Goal: Task Accomplishment & Management: Manage account settings

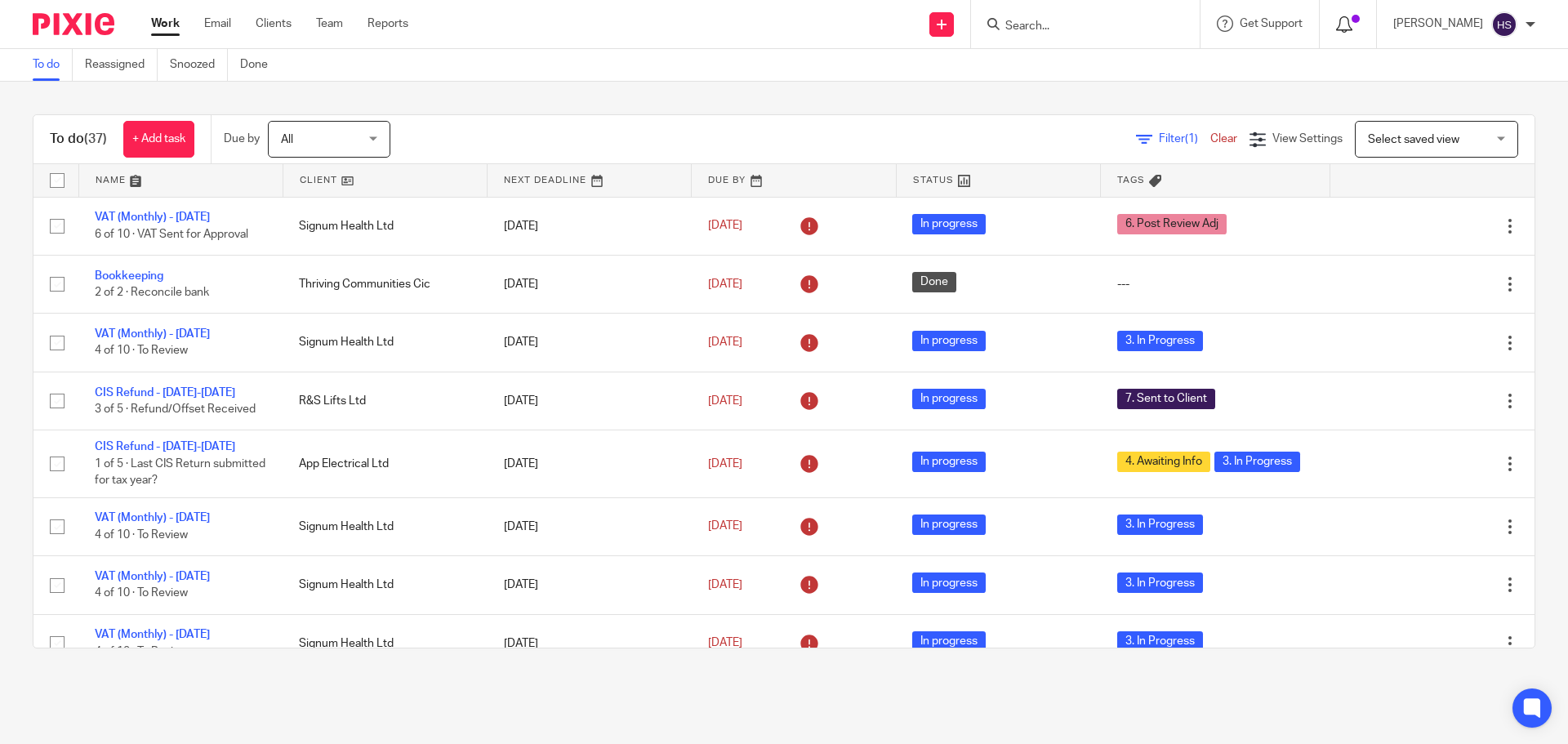
click at [1350, 30] on icon at bounding box center [1344, 24] width 17 height 17
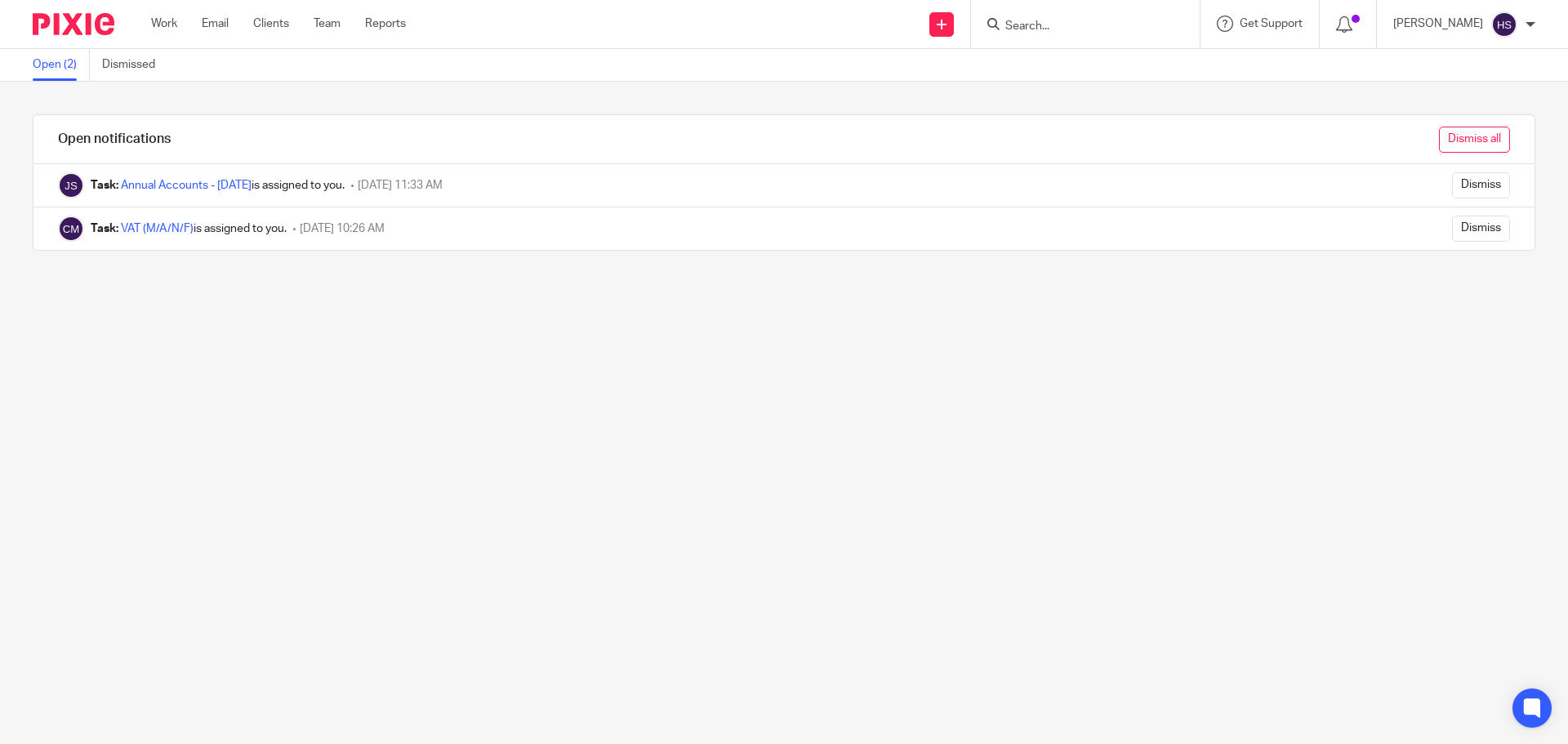
click at [1444, 137] on input "Dismiss all" at bounding box center [1475, 139] width 71 height 26
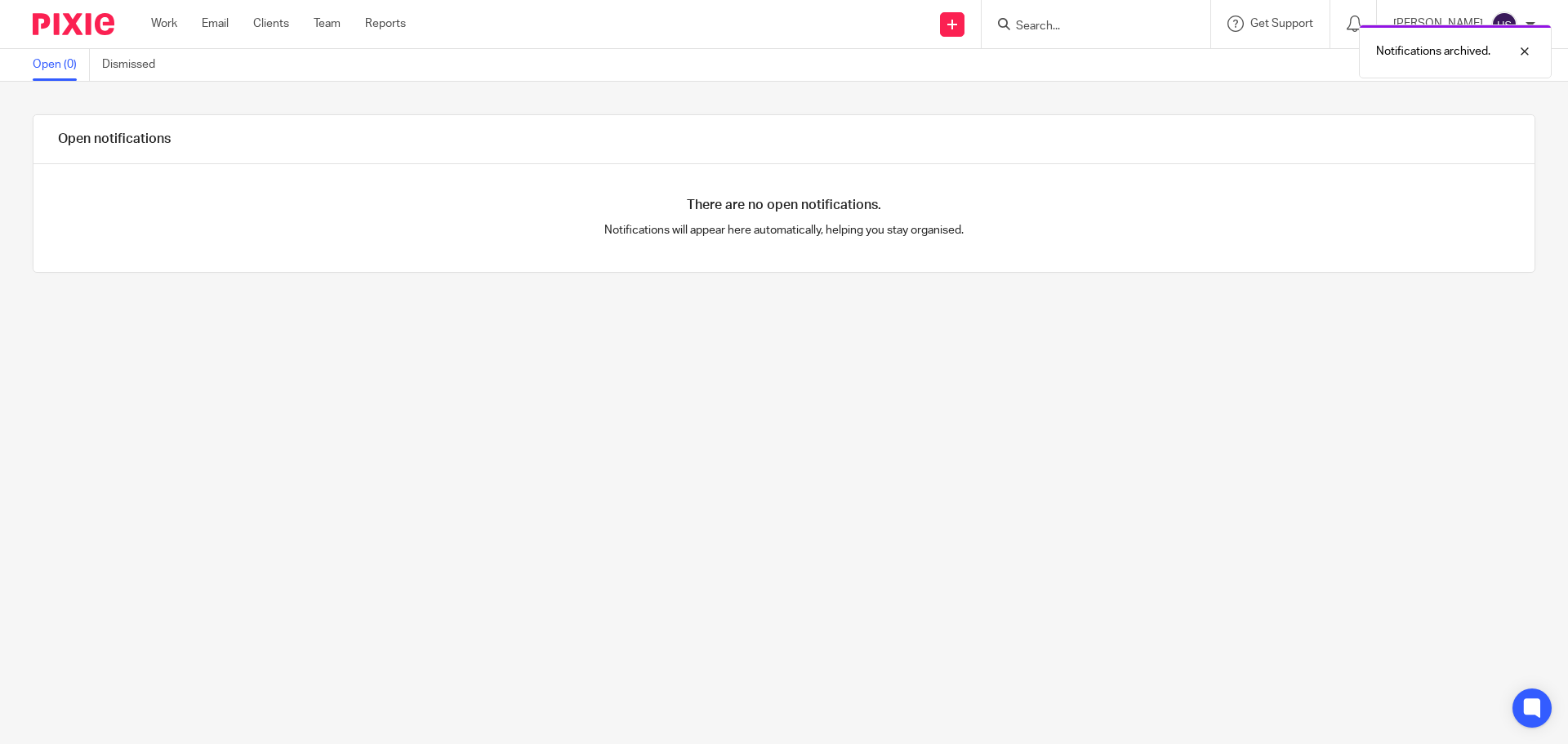
click at [82, 27] on img at bounding box center [73, 24] width 82 height 22
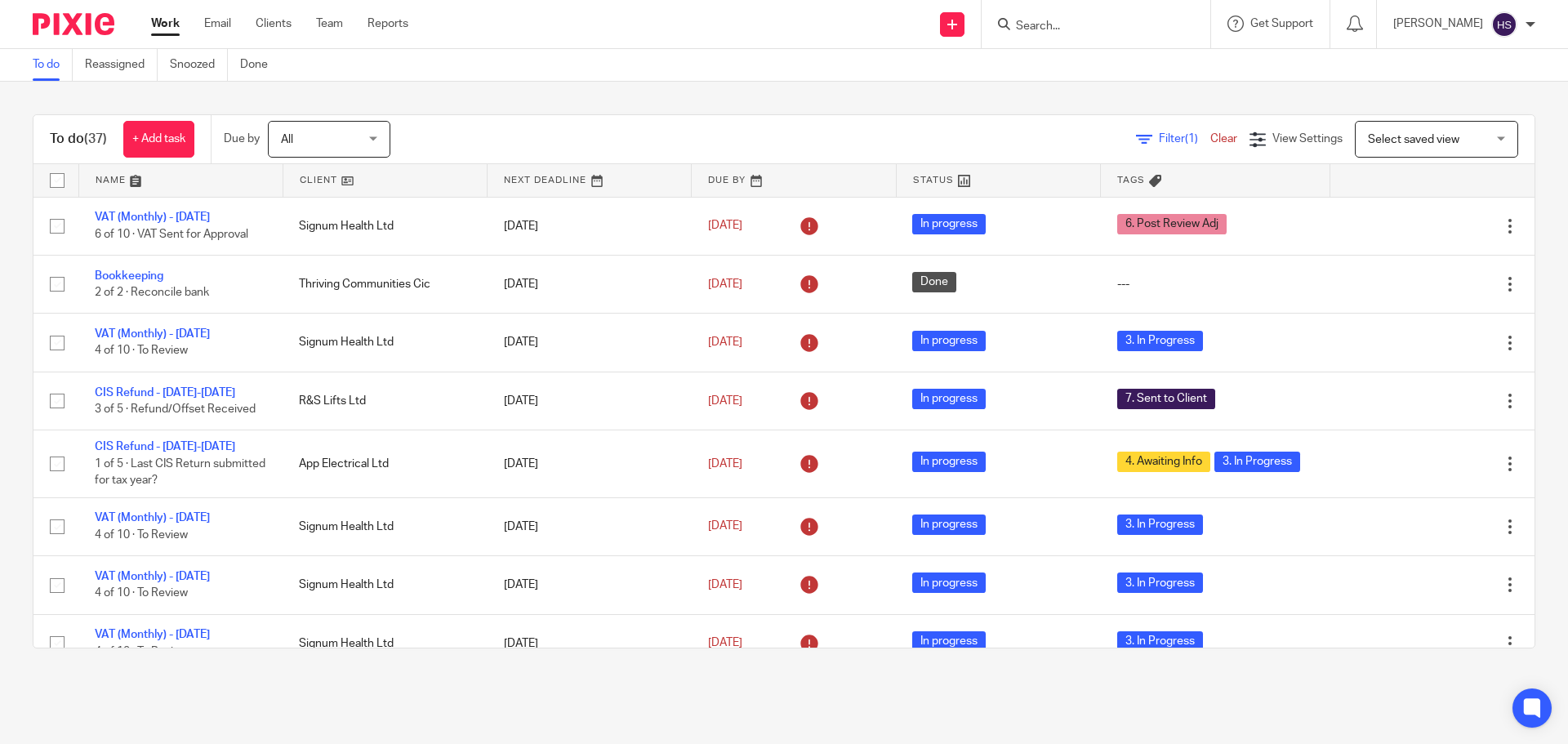
click at [1424, 711] on main "To do Reassigned Snoozed Done To do (37) + Add task Due by All All Today Tomorr…" at bounding box center [784, 372] width 1568 height 744
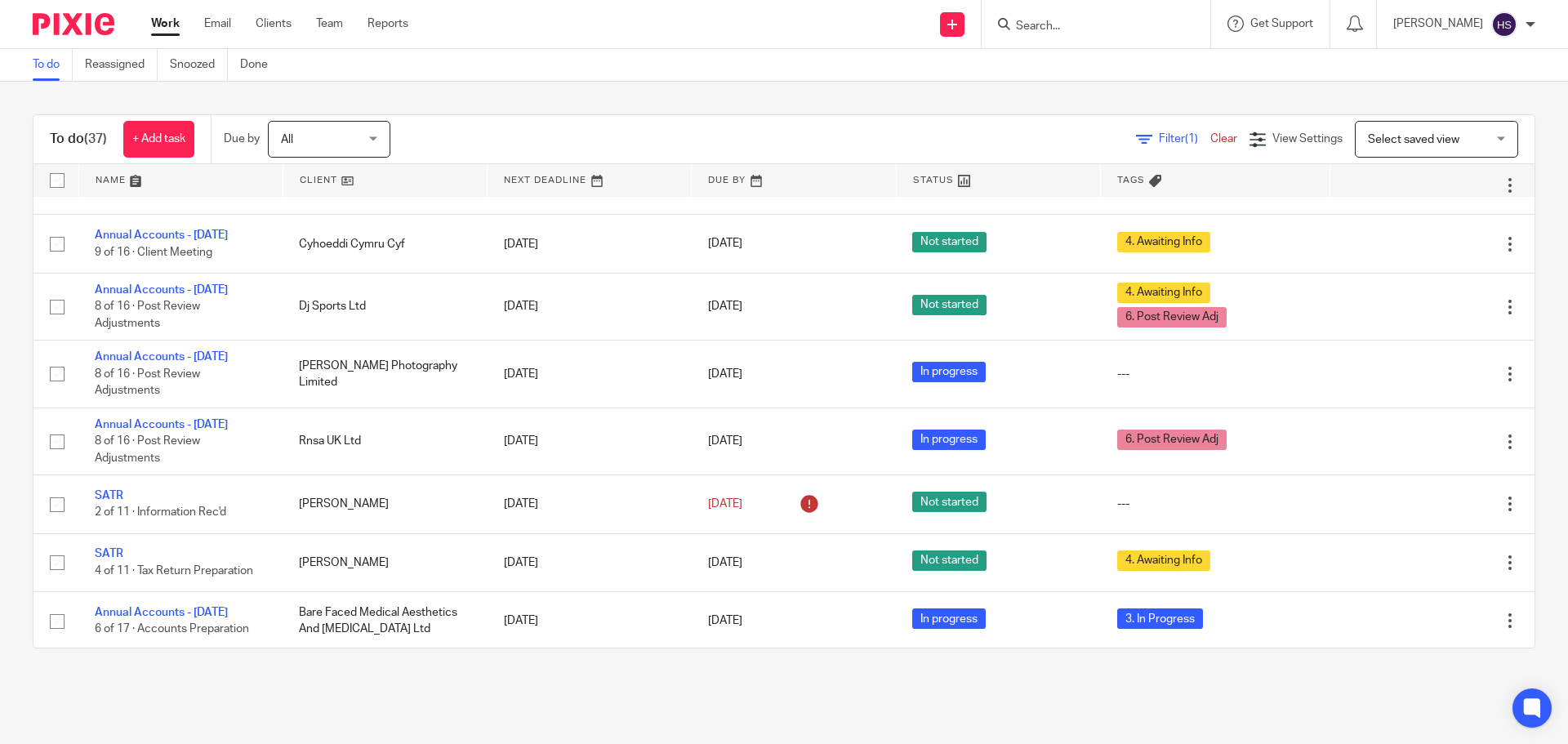
scroll to position [1307, 0]
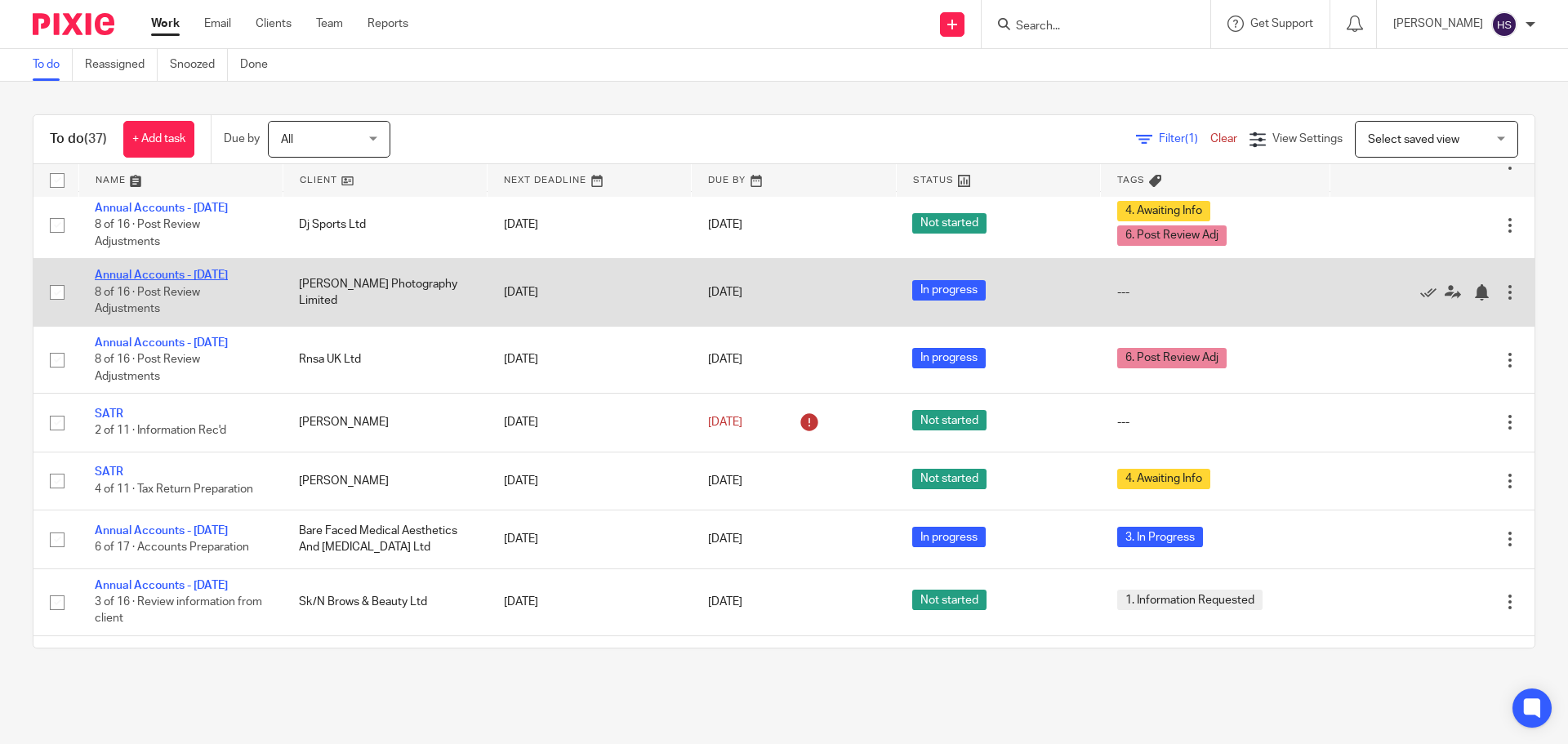
click at [147, 281] on link "Annual Accounts - [DATE]" at bounding box center [161, 274] width 133 height 11
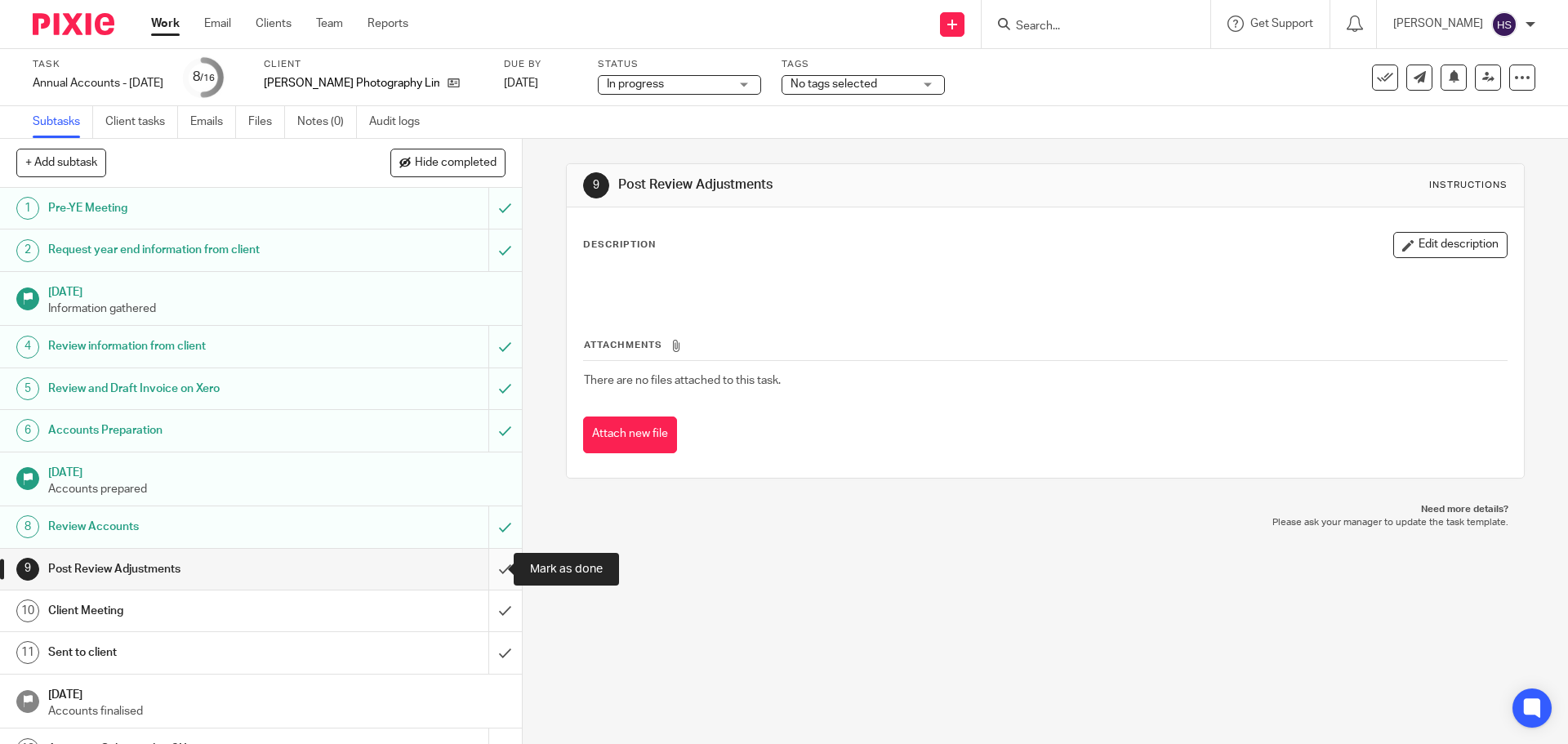
click at [491, 563] on input "submit" at bounding box center [261, 569] width 522 height 41
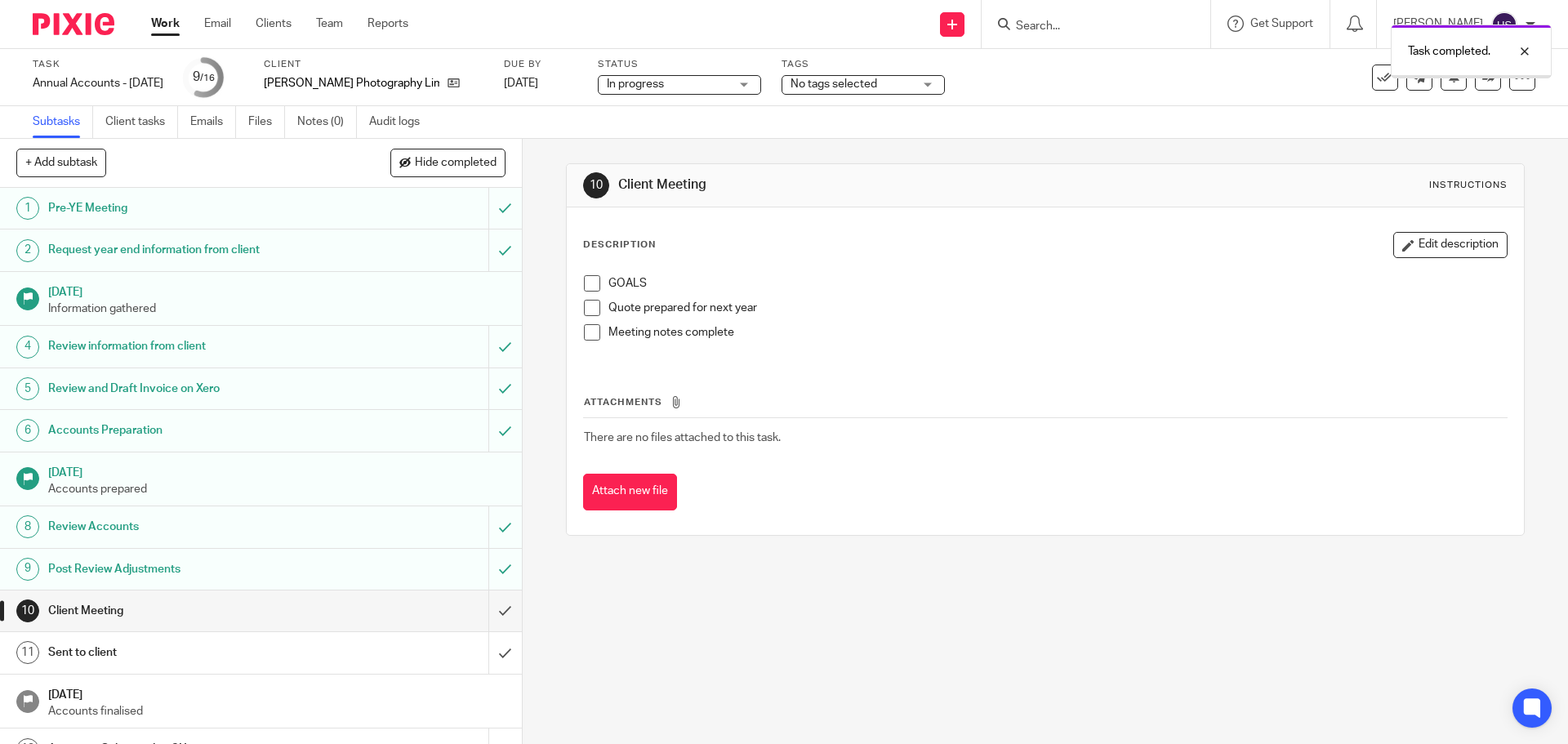
click at [865, 91] on span "No tags selected" at bounding box center [852, 85] width 123 height 17
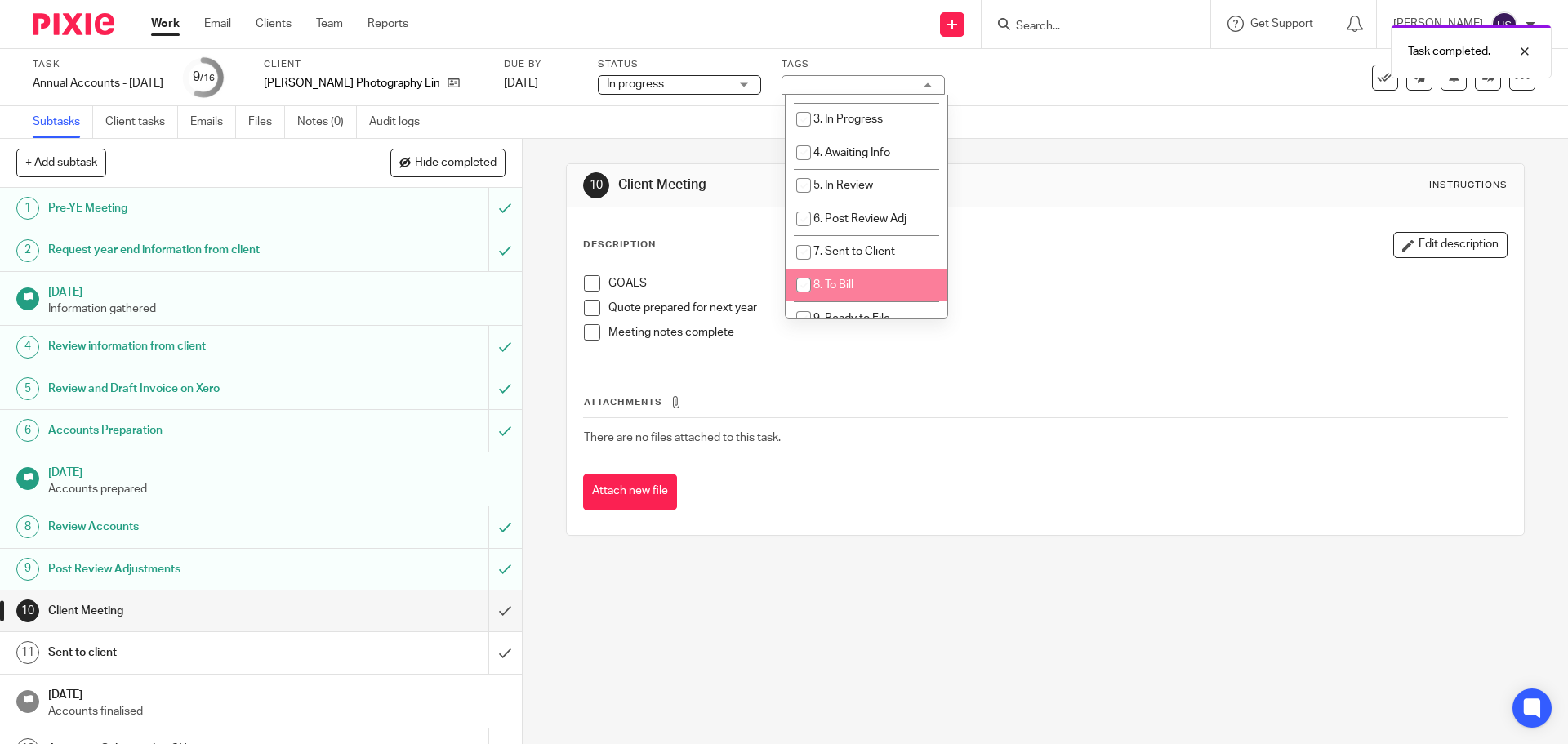
scroll to position [245, 0]
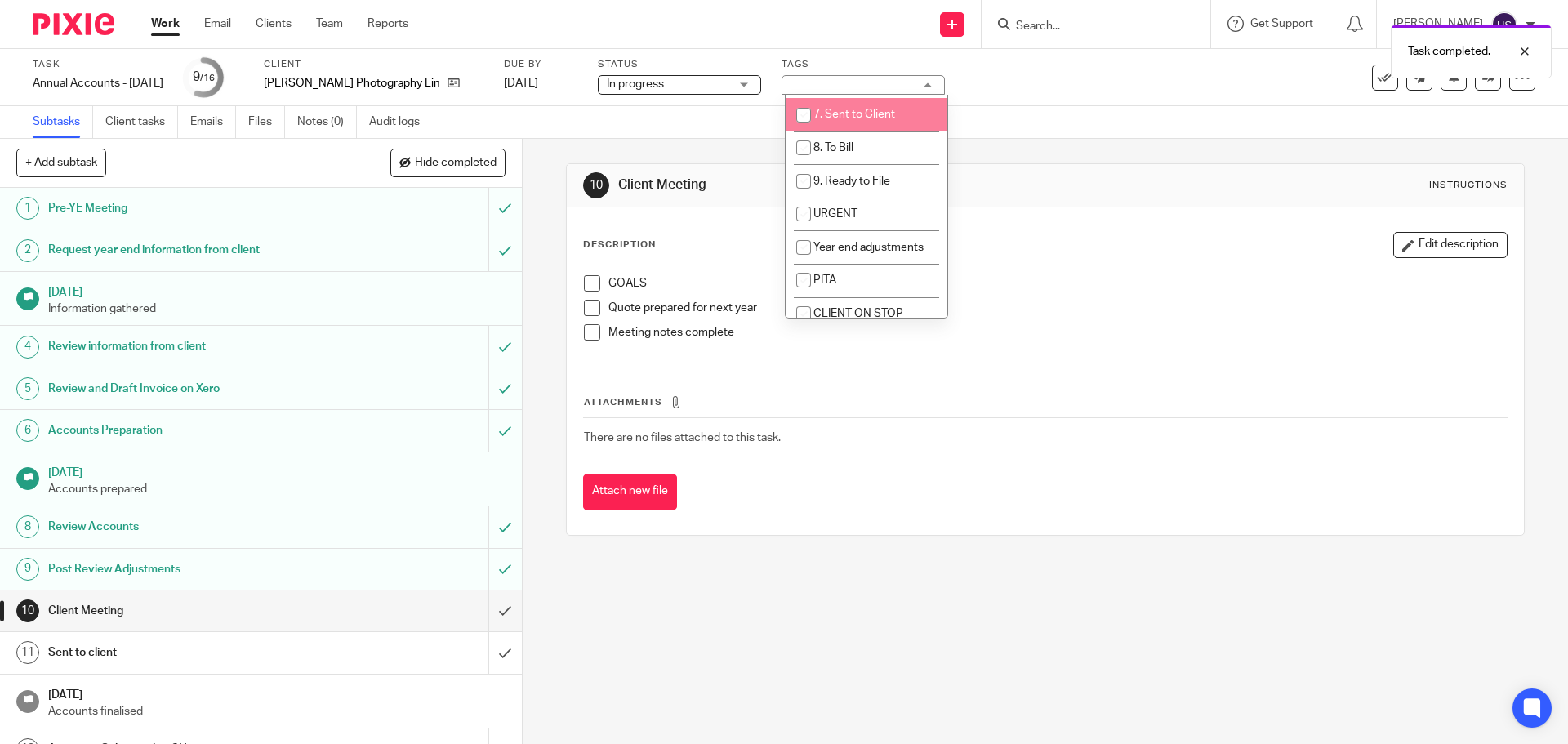
click at [869, 117] on span "7. Sent to Client" at bounding box center [854, 114] width 82 height 11
checkbox input "true"
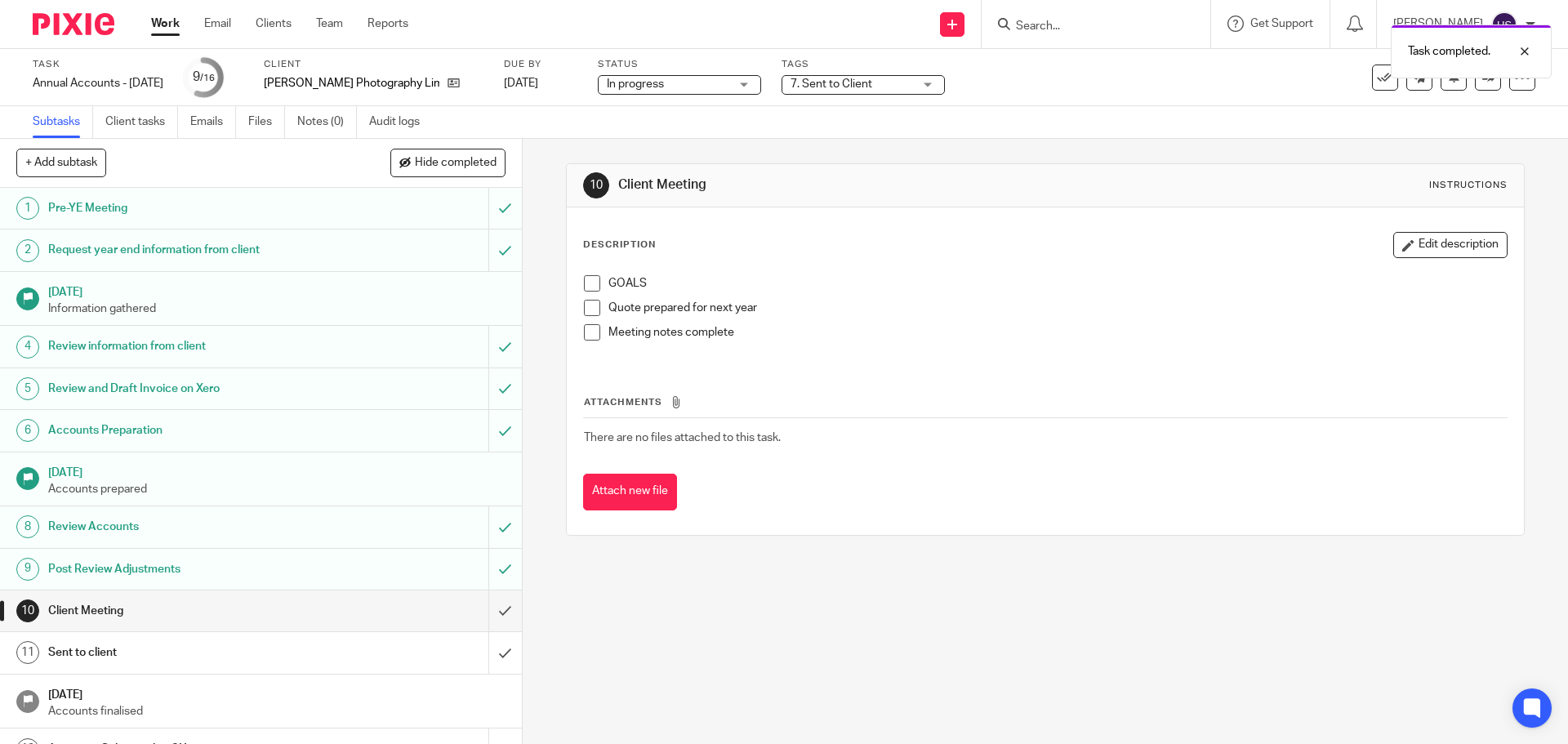
drag, startPoint x: 1022, startPoint y: 137, endPoint x: 903, endPoint y: 112, distance: 121.6
click at [1008, 134] on div "Subtasks Client tasks Emails Files Notes (0) Audit logs" at bounding box center [784, 122] width 1568 height 32
drag, startPoint x: 53, startPoint y: 10, endPoint x: 58, endPoint y: 18, distance: 9.4
click at [55, 16] on div at bounding box center [67, 24] width 135 height 48
click at [58, 19] on img at bounding box center [73, 24] width 82 height 22
